Goal: Transaction & Acquisition: Purchase product/service

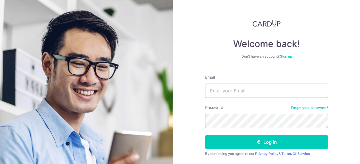
scroll to position [17, 0]
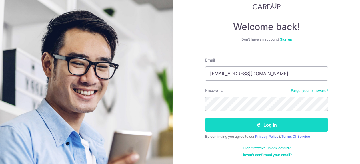
type input "qwerty.jiayang@gmail.com"
click at [257, 128] on button "Log in" at bounding box center [266, 125] width 123 height 14
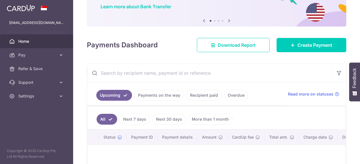
scroll to position [47, 0]
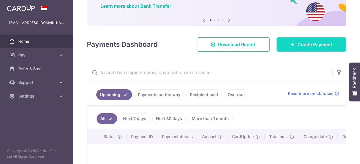
click at [323, 40] on link "Create Payment" at bounding box center [311, 44] width 70 height 14
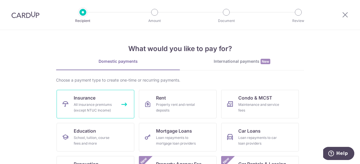
click at [101, 97] on link "Insurance All insurance premiums (except NTUC Income)" at bounding box center [96, 104] width 78 height 29
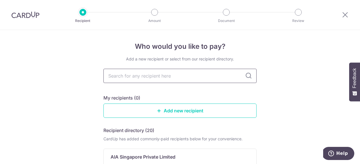
click at [175, 76] on input "text" at bounding box center [179, 76] width 153 height 14
type input "grea"
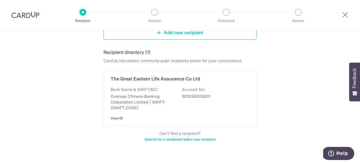
scroll to position [76, 0]
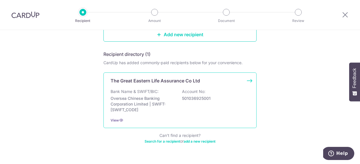
click at [183, 78] on p "The Great Eastern Life Assurance Co Ltd" at bounding box center [155, 80] width 89 height 7
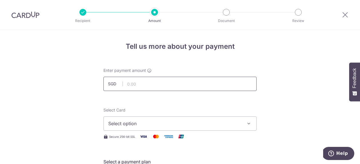
click at [168, 83] on input "text" at bounding box center [179, 84] width 153 height 14
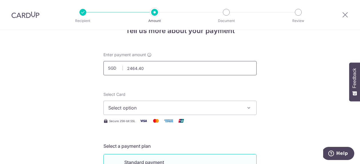
scroll to position [16, 0]
type input "2,464.40"
click at [165, 103] on button "Select option" at bounding box center [179, 108] width 153 height 14
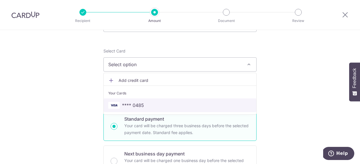
scroll to position [59, 0]
click at [166, 107] on span "**** 0485" at bounding box center [179, 105] width 143 height 7
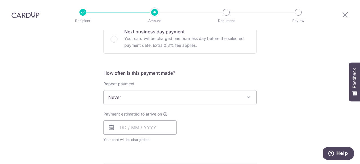
scroll to position [182, 0]
click at [146, 128] on input "text" at bounding box center [139, 127] width 73 height 14
click at [197, 123] on div "Payment estimated to arrive on Prev Next Oct Nov Dec 2025 2026 2027 2028 2029 2…" at bounding box center [180, 126] width 160 height 31
click at [121, 127] on input "text" at bounding box center [139, 127] width 73 height 14
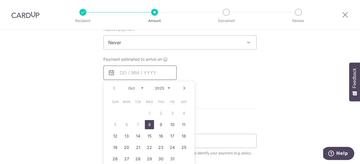
scroll to position [237, 0]
click at [149, 123] on link "8" at bounding box center [149, 123] width 9 height 9
type input "[DATE]"
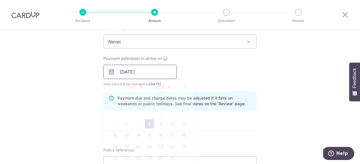
click at [157, 73] on input "[DATE]" at bounding box center [139, 72] width 73 height 14
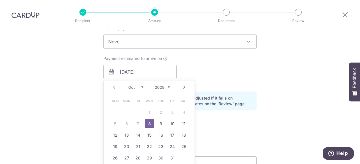
click at [142, 123] on table "Sun Mon Tue Wed Thu Fri Sat 1 2 3 4 5 6 7 8 9 10 11 12 13 14 15 16 17 18 19 20 …" at bounding box center [149, 129] width 80 height 69
click at [141, 123] on table "Sun Mon Tue Wed Thu Fri Sat 1 2 3 4 5 6 7 8 9 10 11 12 13 14 15 16 17 18 19 20 …" at bounding box center [149, 129] width 80 height 69
click at [140, 124] on table "Sun Mon Tue Wed Thu Fri Sat 1 2 3 4 5 6 7 8 9 10 11 12 13 14 15 16 17 18 19 20 …" at bounding box center [149, 129] width 80 height 69
click at [169, 79] on input "[DATE]" at bounding box center [139, 72] width 73 height 14
click at [185, 75] on div "Payment estimated to arrive on 08/10/2025 Prev Next Oct Nov Dec 2025 2026 2027 …" at bounding box center [180, 71] width 160 height 31
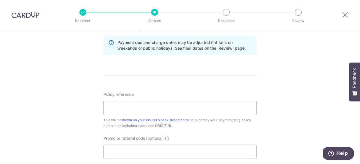
scroll to position [299, 0]
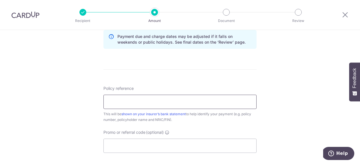
click at [153, 107] on input "Policy reference" at bounding box center [179, 102] width 153 height 14
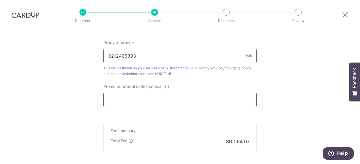
scroll to position [344, 0]
type input "0212465893"
click at [111, 93] on input "Promo or referral code (optional)" at bounding box center [179, 100] width 153 height 14
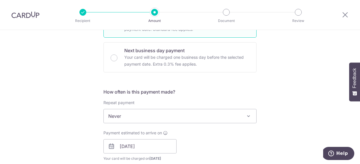
scroll to position [163, 0]
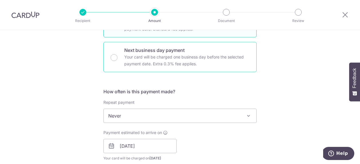
click at [114, 63] on div "Next business day payment Your card will be charged one business day before the…" at bounding box center [179, 57] width 153 height 30
click at [125, 116] on span "Never" at bounding box center [180, 116] width 153 height 14
click at [125, 129] on div "How often is this payment made? Repeat payment Never Every week Every month Eve…" at bounding box center [179, 138] width 153 height 101
click at [125, 127] on div "How often is this payment made? Repeat payment Never Every week Every month Eve…" at bounding box center [179, 138] width 153 height 101
click at [125, 65] on p "Your card will be charged one business day before the selected payment date. Ex…" at bounding box center [186, 61] width 125 height 14
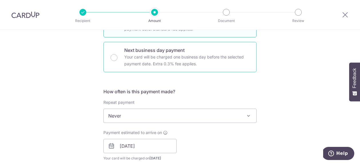
click at [117, 61] on input "Next business day payment Your card will be charged one business day before the…" at bounding box center [114, 57] width 7 height 7
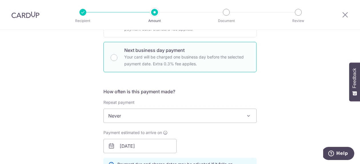
radio input "false"
radio input "true"
click at [125, 70] on div "Next business day payment Your card will be charged one business day before the…" at bounding box center [179, 57] width 153 height 30
click at [125, 70] on form "Enter payment amount SGD 2,464.40 2464.40 Select Card **** 0485 Add credit card…" at bounding box center [179, 152] width 153 height 495
radio input "true"
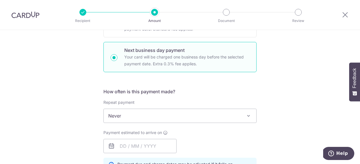
scroll to position [370, 0]
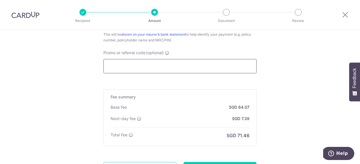
click at [125, 70] on input "Promo or referral code (optional)" at bounding box center [179, 66] width 153 height 14
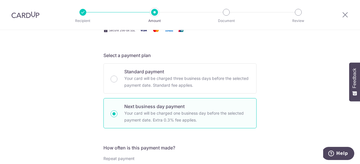
scroll to position [108, 0]
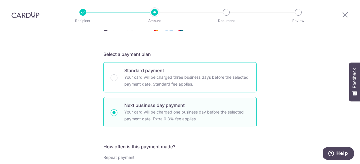
type input "OFF225"
click at [114, 83] on div "Standard payment Your card will be charged three business days before the selec…" at bounding box center [179, 77] width 153 height 30
radio input "true"
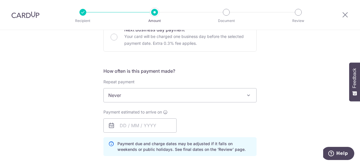
scroll to position [191, 0]
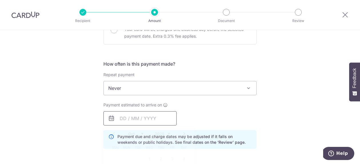
click at [124, 121] on input "text" at bounding box center [139, 118] width 73 height 14
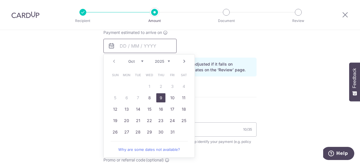
scroll to position [264, 0]
click at [149, 100] on link "8" at bounding box center [149, 97] width 9 height 9
type input "[DATE]"
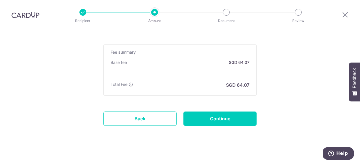
scroll to position [454, 0]
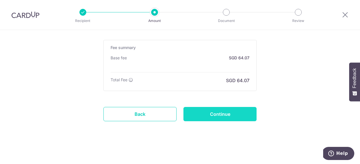
click at [205, 111] on input "Continue" at bounding box center [219, 114] width 73 height 14
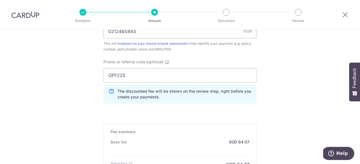
scroll to position [367, 0]
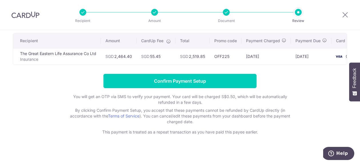
scroll to position [45, 0]
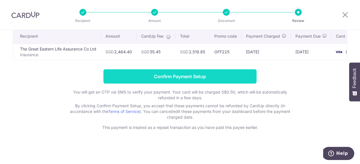
click at [233, 74] on input "Confirm Payment Setup" at bounding box center [179, 76] width 153 height 14
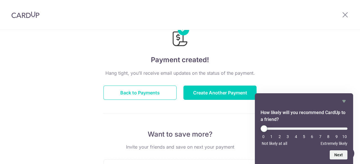
scroll to position [34, 0]
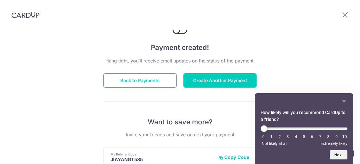
click at [135, 78] on button "Back to Payments" at bounding box center [139, 80] width 73 height 14
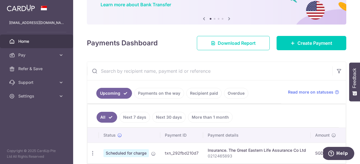
scroll to position [76, 0]
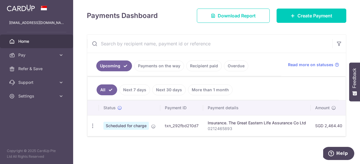
click at [127, 85] on link "Next 7 days" at bounding box center [134, 90] width 31 height 11
click at [184, 66] on li "Recipient paid" at bounding box center [203, 66] width 38 height 11
click at [193, 67] on link "Recipient paid" at bounding box center [203, 66] width 35 height 11
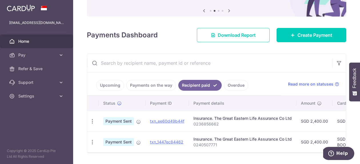
scroll to position [73, 0]
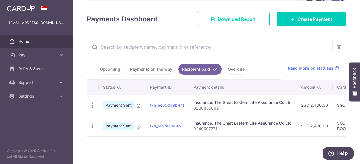
click at [107, 74] on link "Upcoming" at bounding box center [110, 69] width 28 height 11
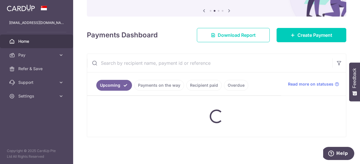
scroll to position [76, 0]
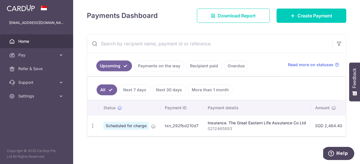
click at [231, 65] on link "Overdue" at bounding box center [236, 66] width 24 height 11
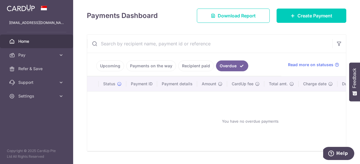
click at [202, 69] on link "Recipient paid" at bounding box center [195, 66] width 35 height 11
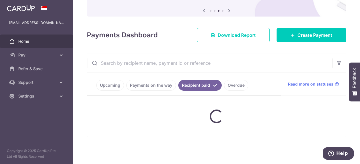
scroll to position [73, 0]
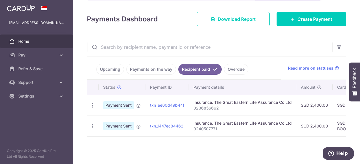
click at [159, 70] on link "Payments on the way" at bounding box center [151, 69] width 50 height 11
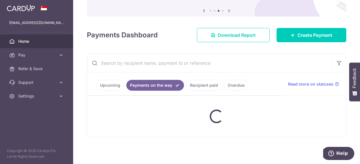
scroll to position [76, 0]
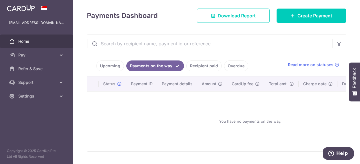
click at [121, 66] on link "Upcoming" at bounding box center [110, 66] width 28 height 11
